Goal: Information Seeking & Learning: Learn about a topic

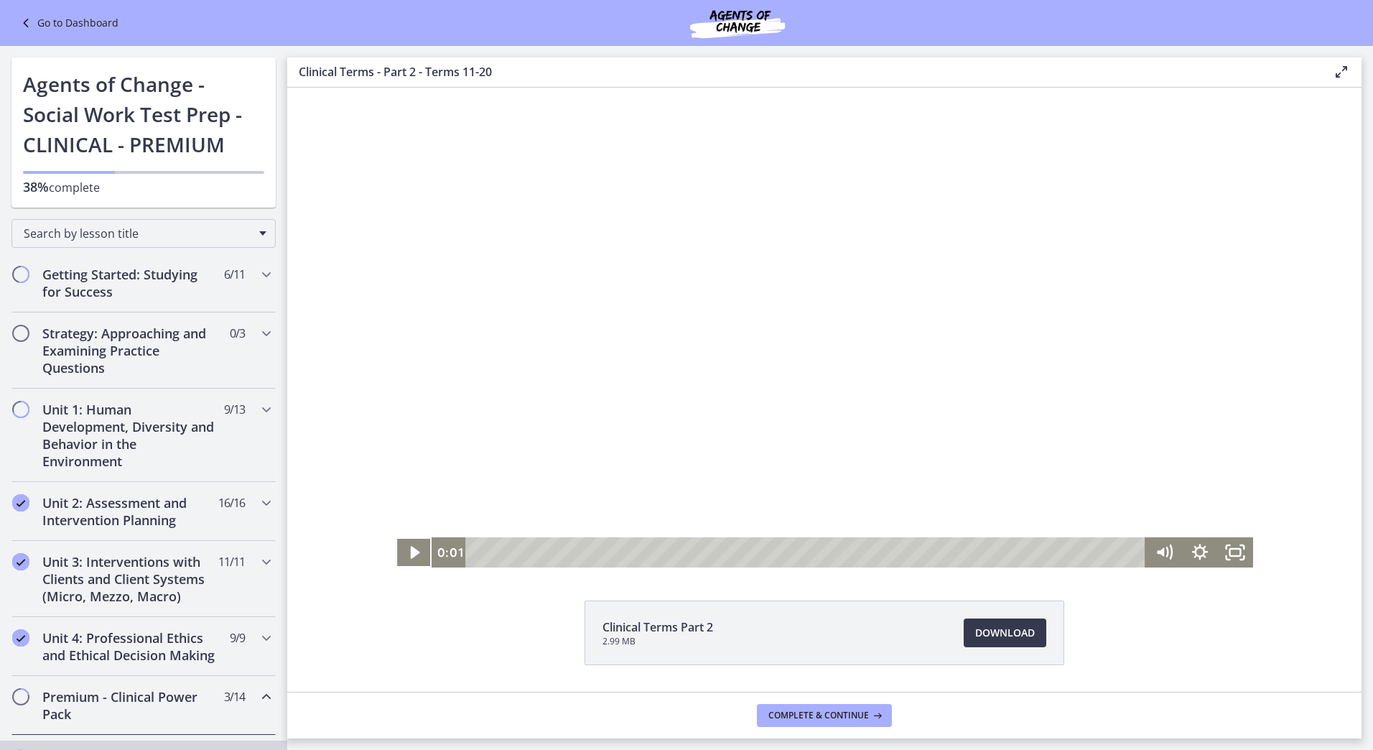
scroll to position [701, 0]
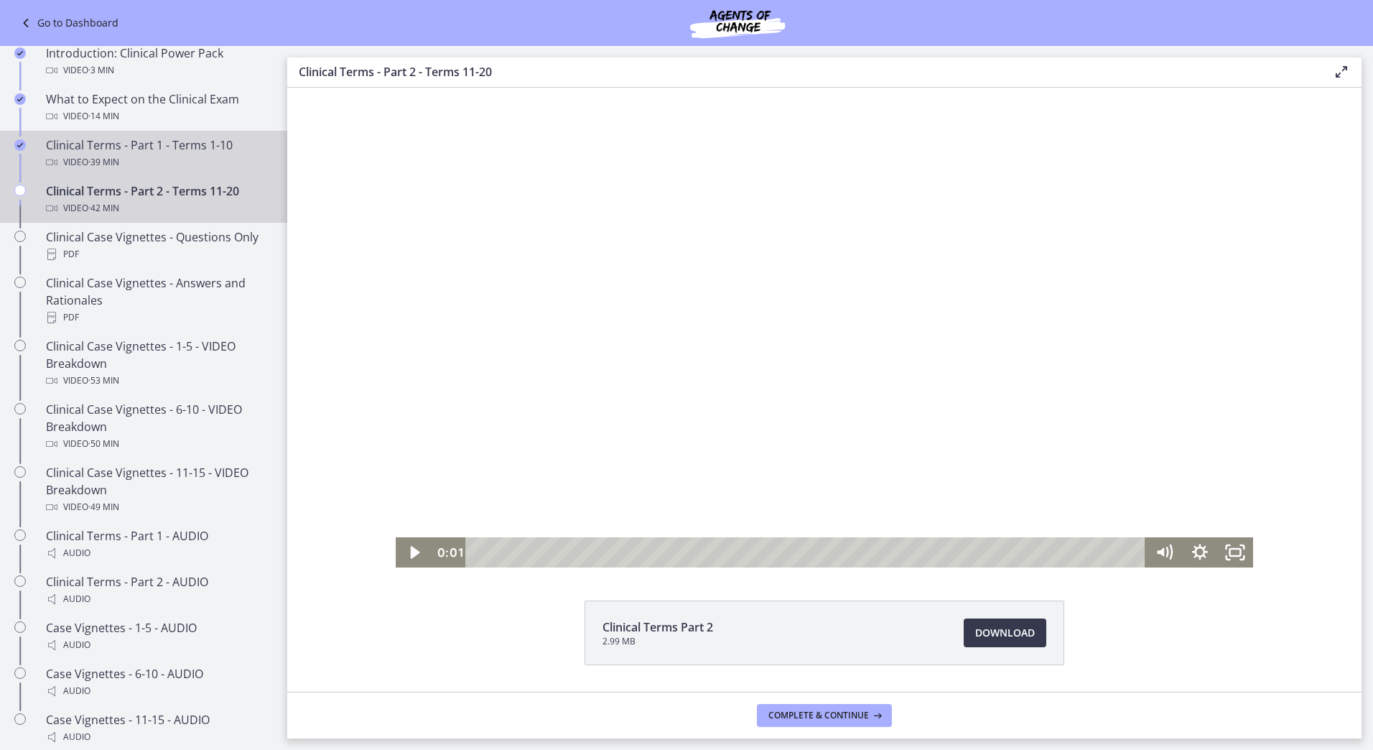
click at [210, 169] on div "Clinical Terms - Part 1 - Terms 1-10 Video · 39 min" at bounding box center [158, 153] width 224 height 34
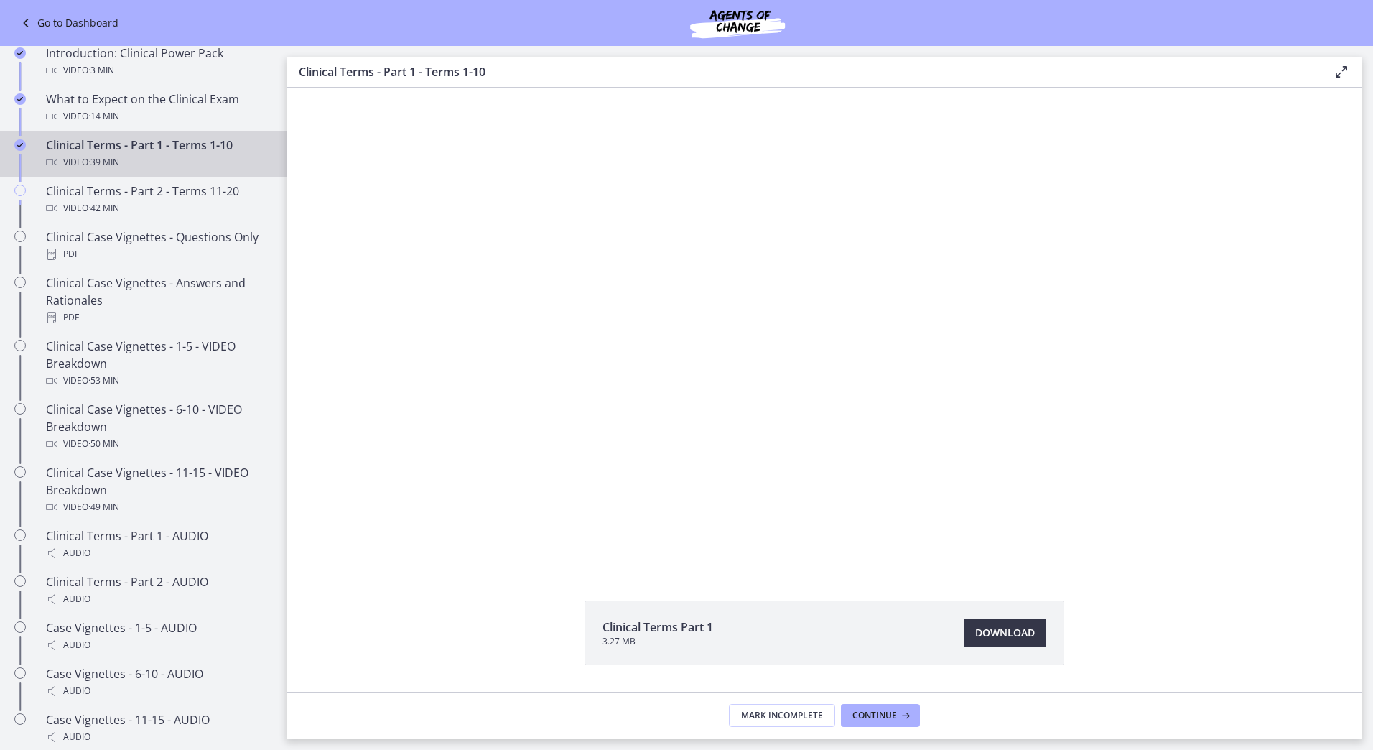
click at [1004, 631] on span "Download Opens in a new window" at bounding box center [1005, 632] width 60 height 17
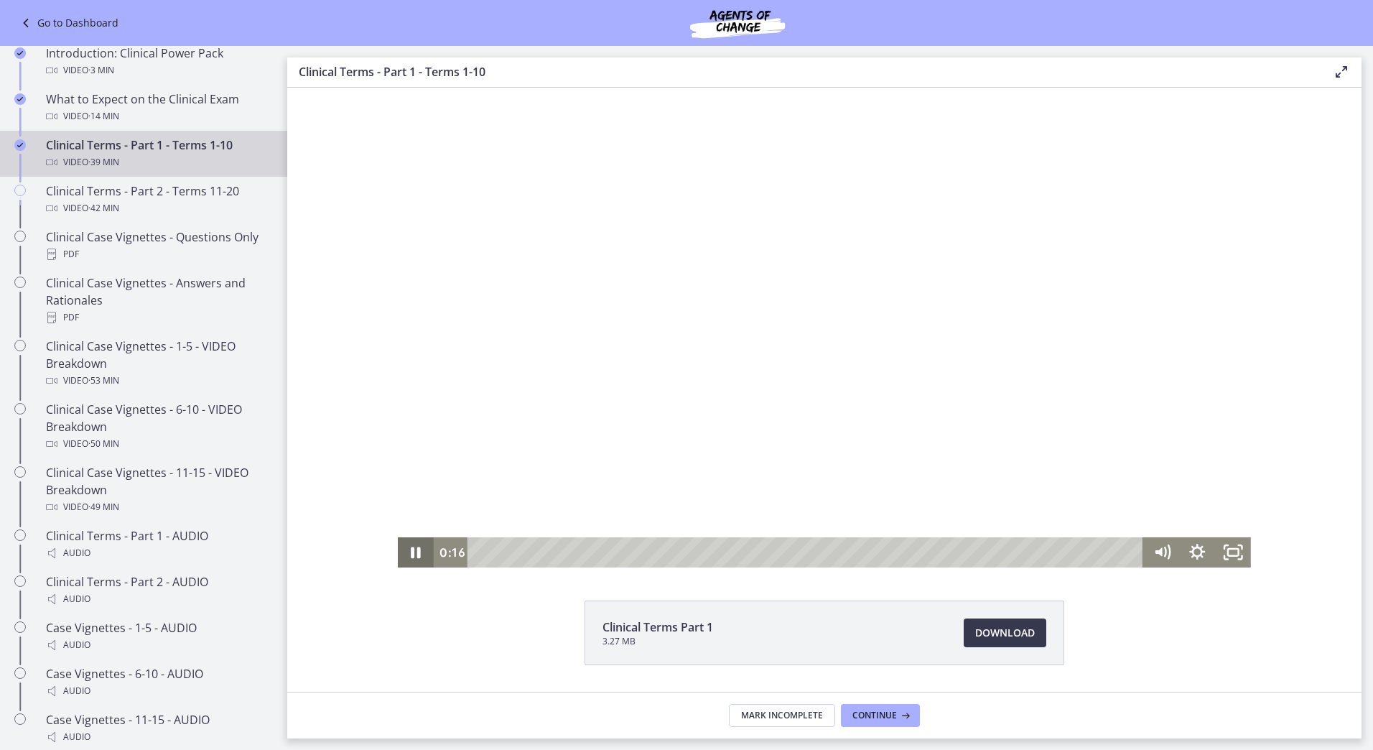
click at [418, 554] on icon "Pause" at bounding box center [416, 552] width 36 height 30
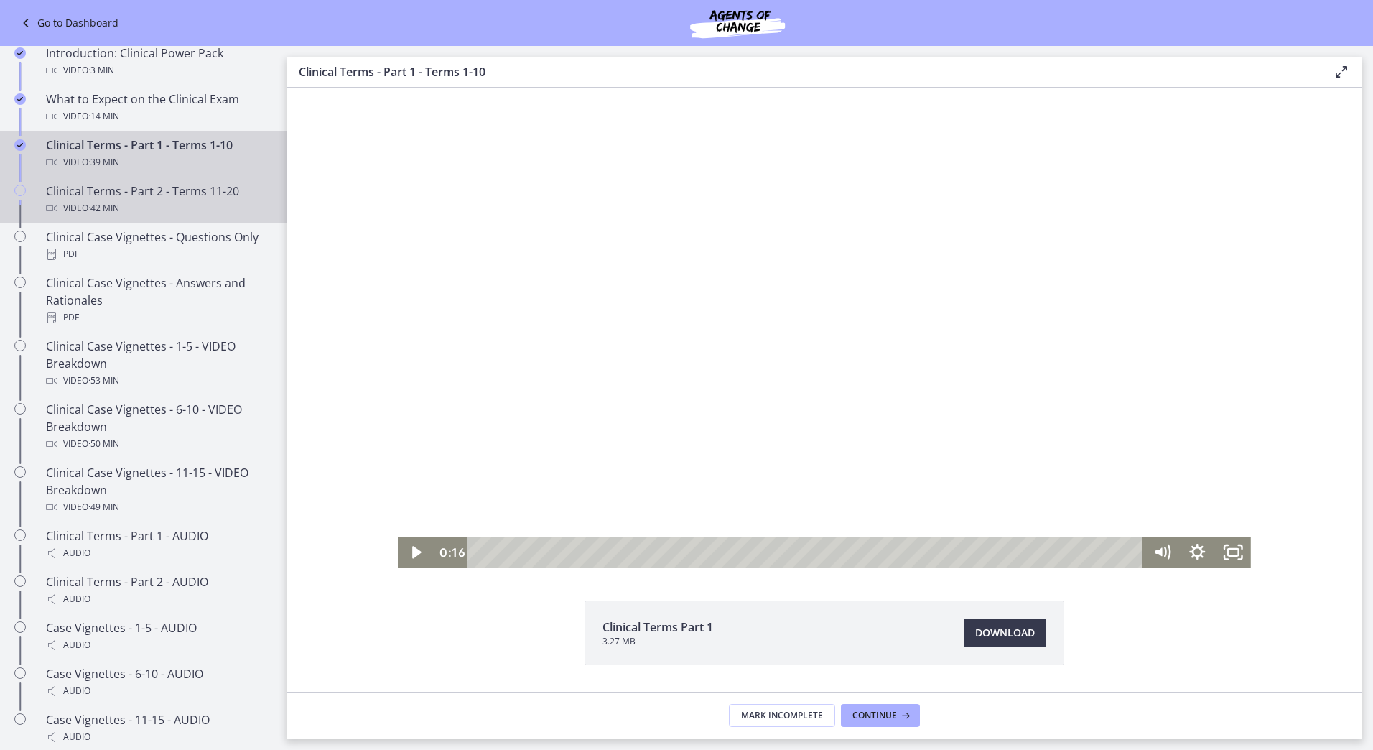
click at [155, 208] on div "Clinical Terms - Part 2 - Terms 11-20 Video · 42 min" at bounding box center [158, 199] width 224 height 34
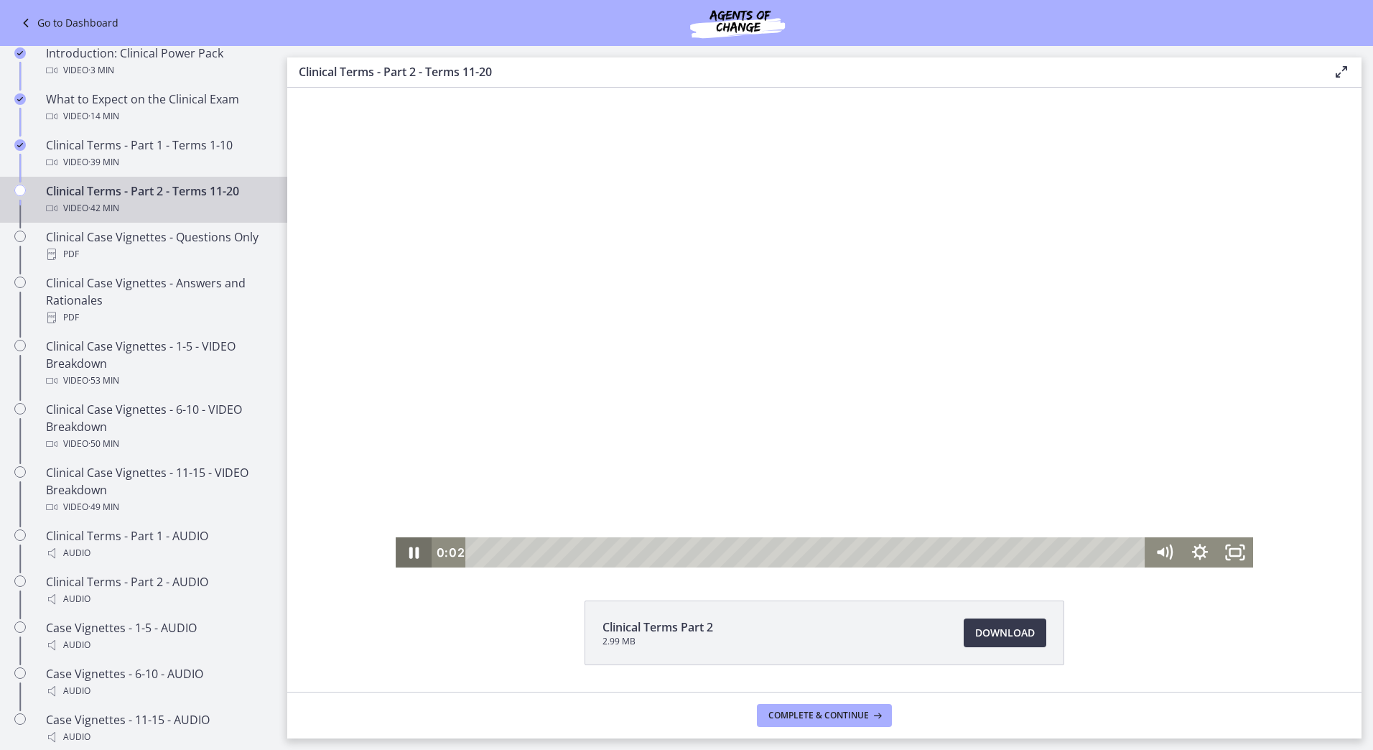
click at [412, 547] on icon "Pause" at bounding box center [414, 552] width 10 height 11
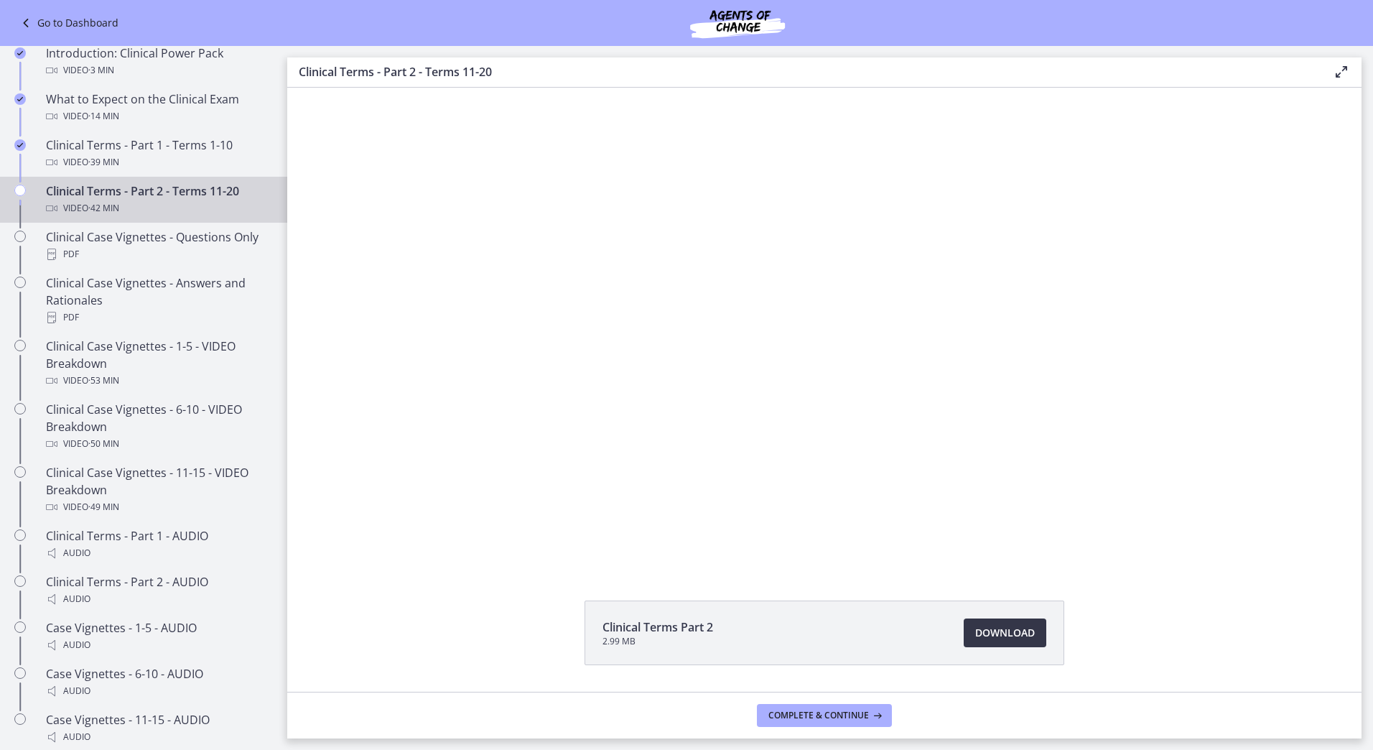
click at [1002, 629] on span "Download Opens in a new window" at bounding box center [1005, 632] width 60 height 17
